Goal: Navigation & Orientation: Find specific page/section

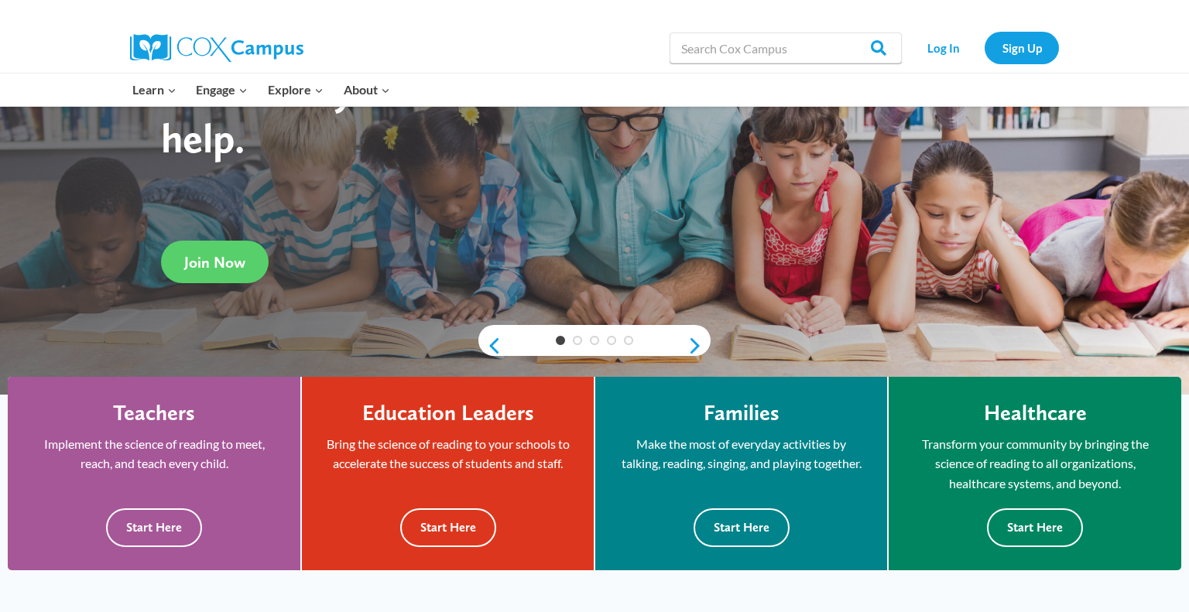
scroll to position [166, 0]
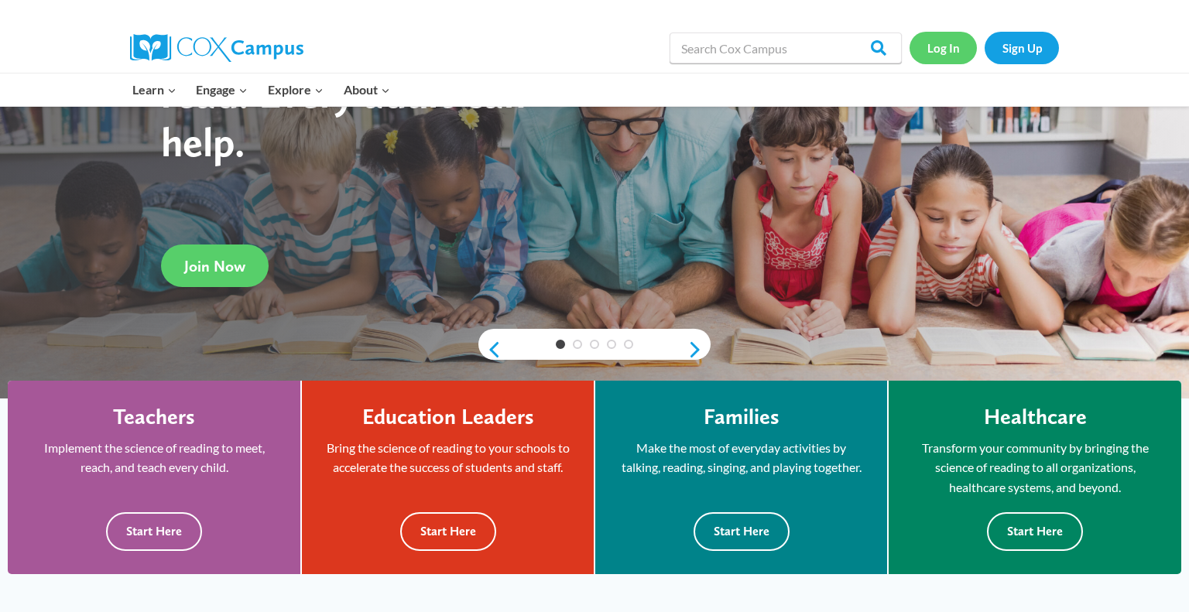
click at [950, 36] on link "Log In" at bounding box center [942, 48] width 67 height 32
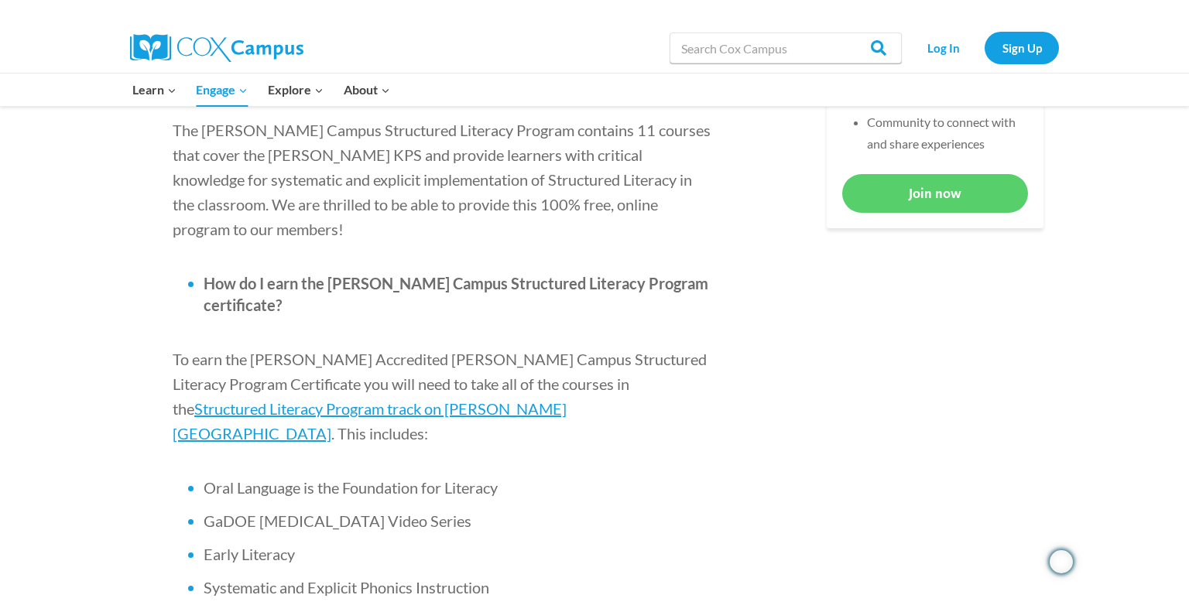
scroll to position [825, 0]
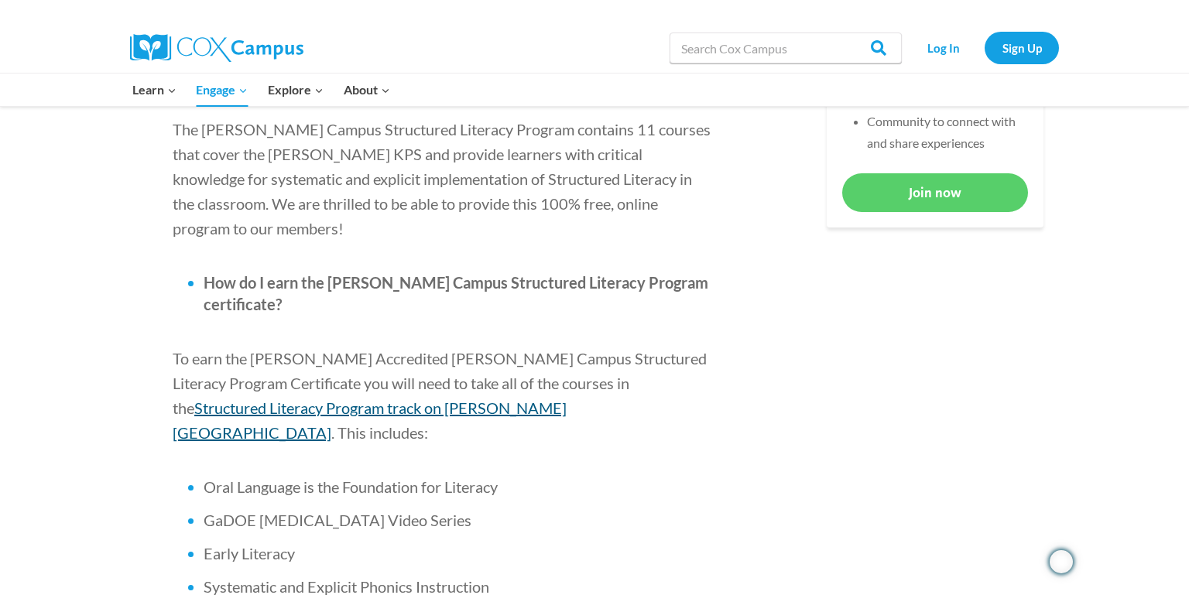
click at [525, 399] on span "Structured Literacy Program track on [PERSON_NAME][GEOGRAPHIC_DATA]" at bounding box center [370, 420] width 394 height 43
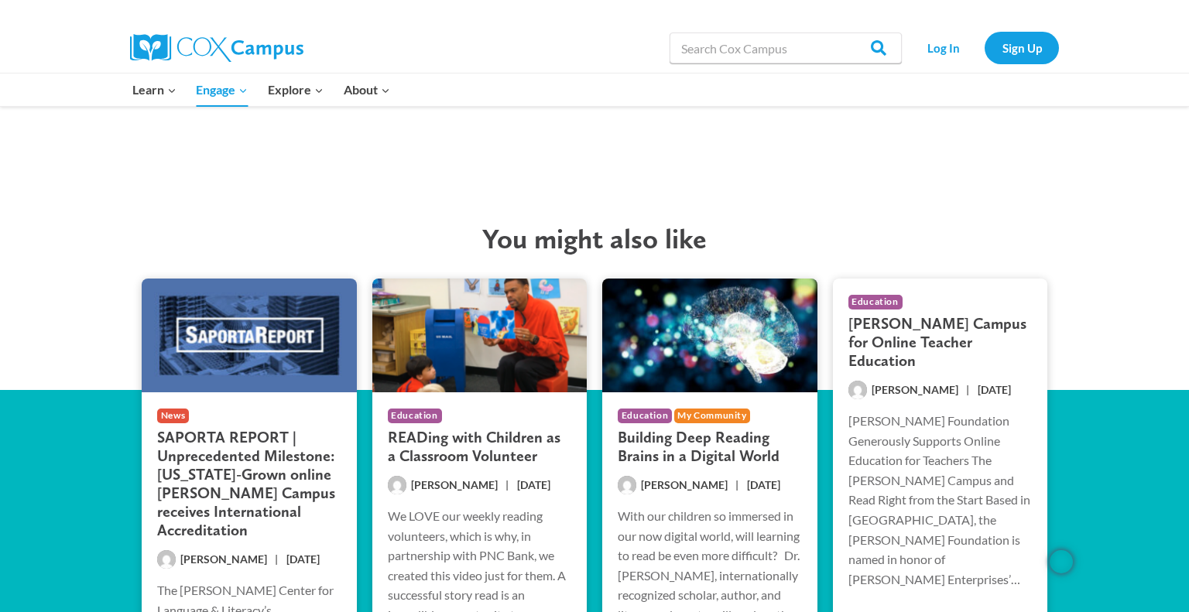
scroll to position [2799, 0]
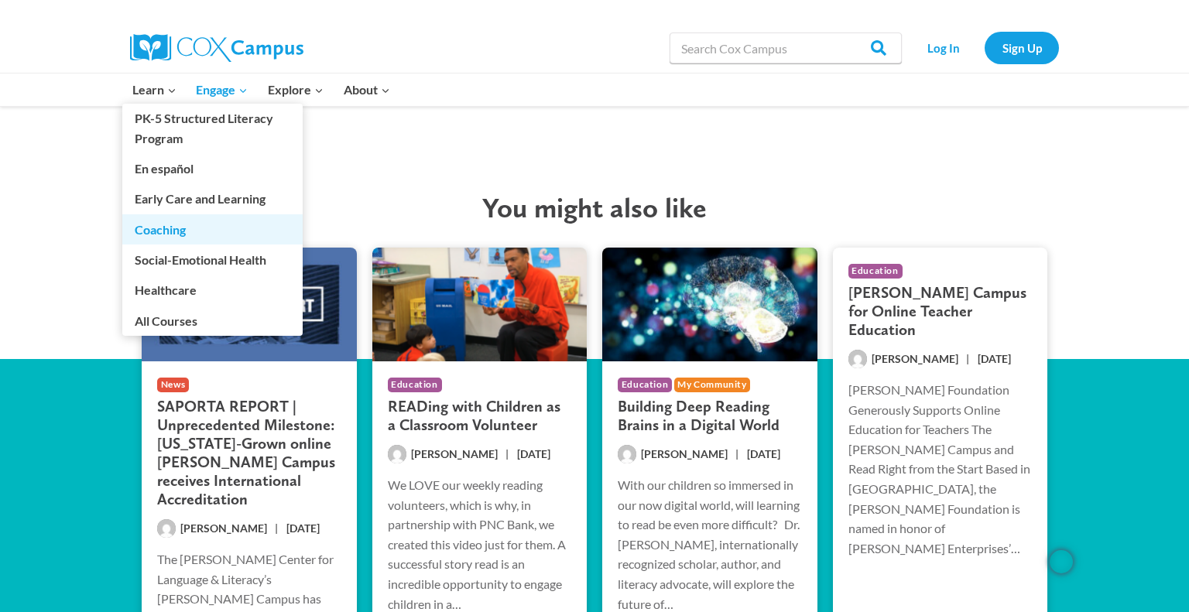
click at [158, 225] on link "Coaching" at bounding box center [212, 228] width 180 height 29
